Goal: Task Accomplishment & Management: Manage account settings

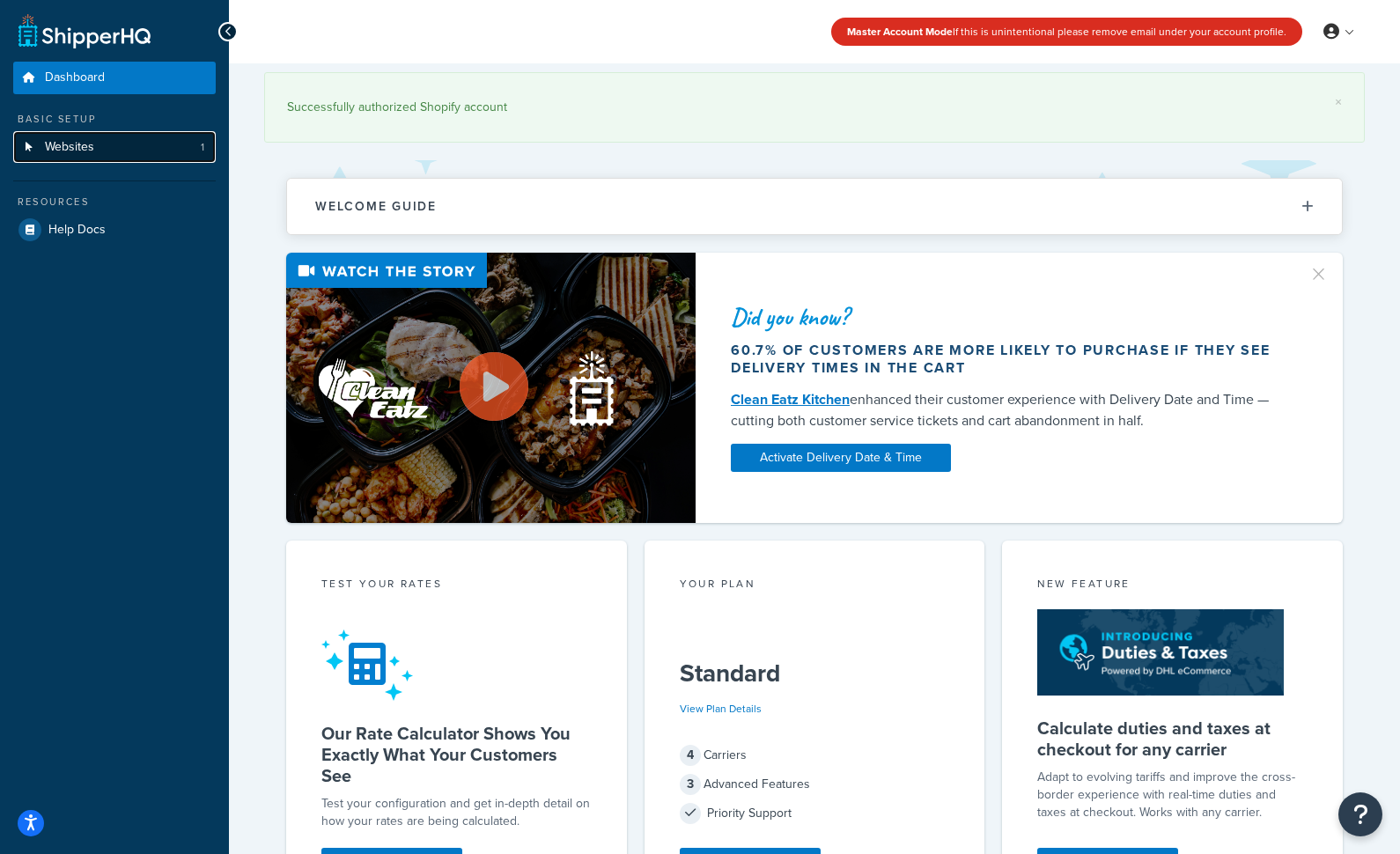
click at [61, 145] on span "Websites" at bounding box center [69, 147] width 49 height 15
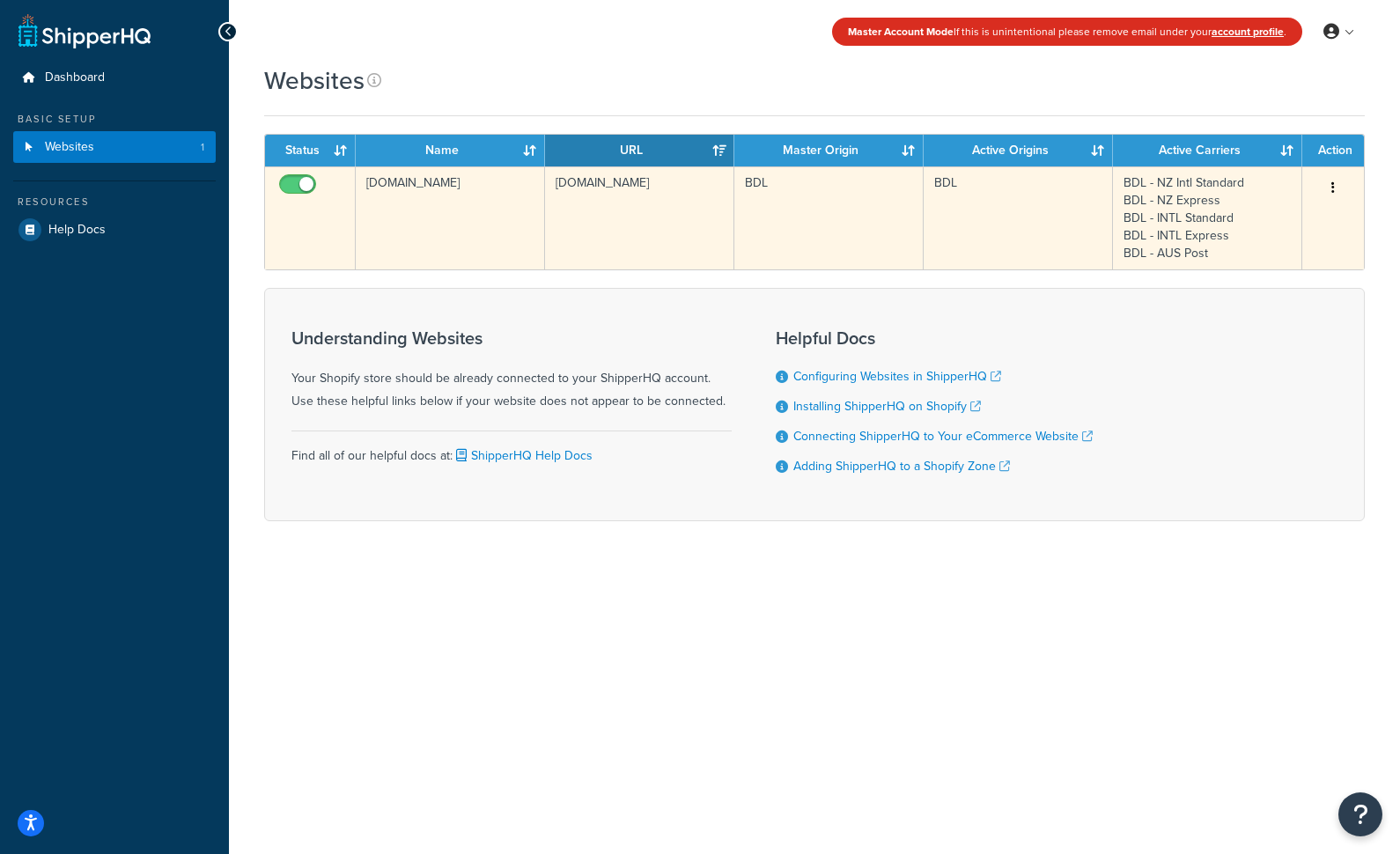
click at [1331, 190] on icon "button" at bounding box center [1333, 188] width 4 height 13
click at [1270, 230] on link "Edit" at bounding box center [1262, 223] width 139 height 36
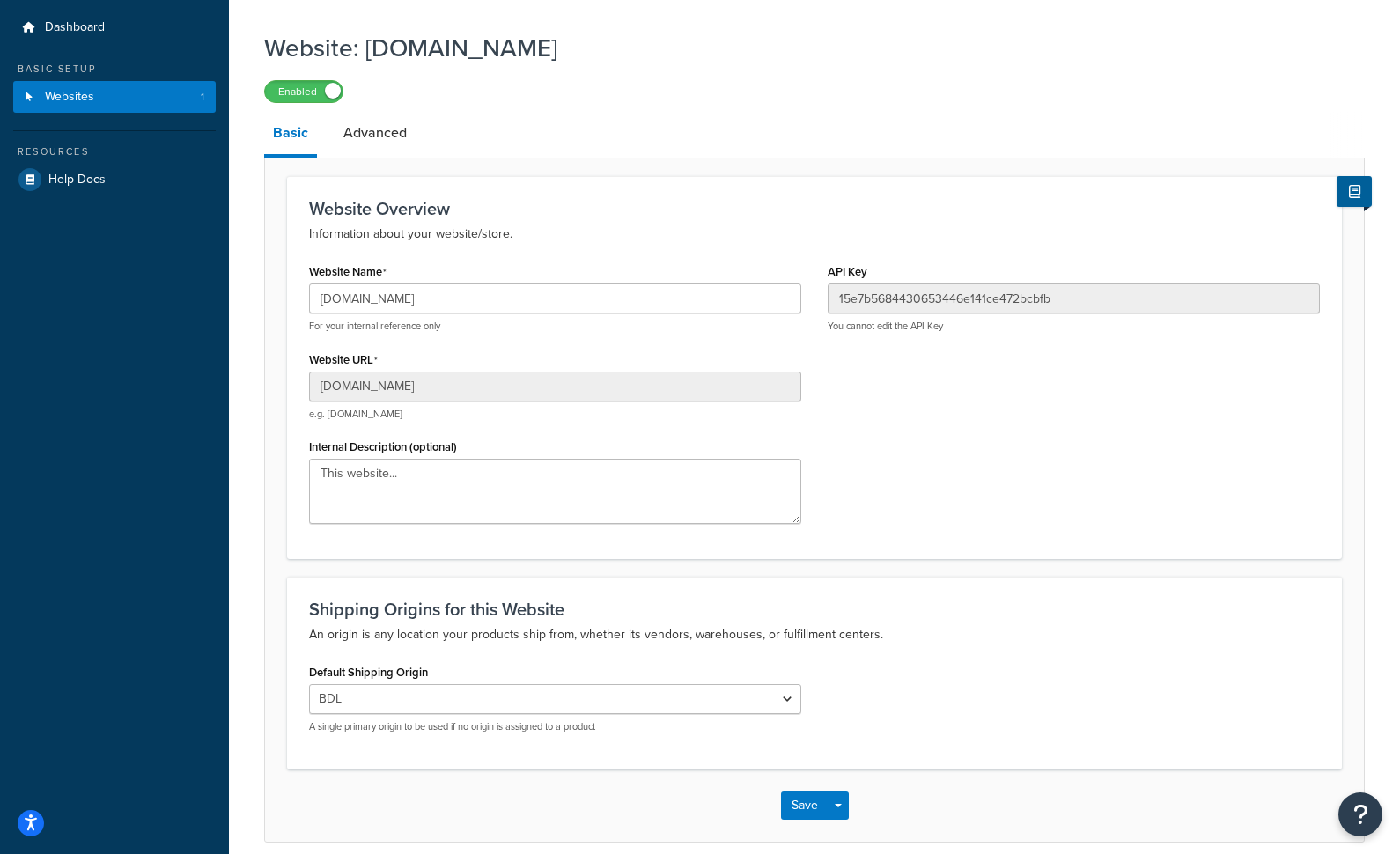
scroll to position [127, 0]
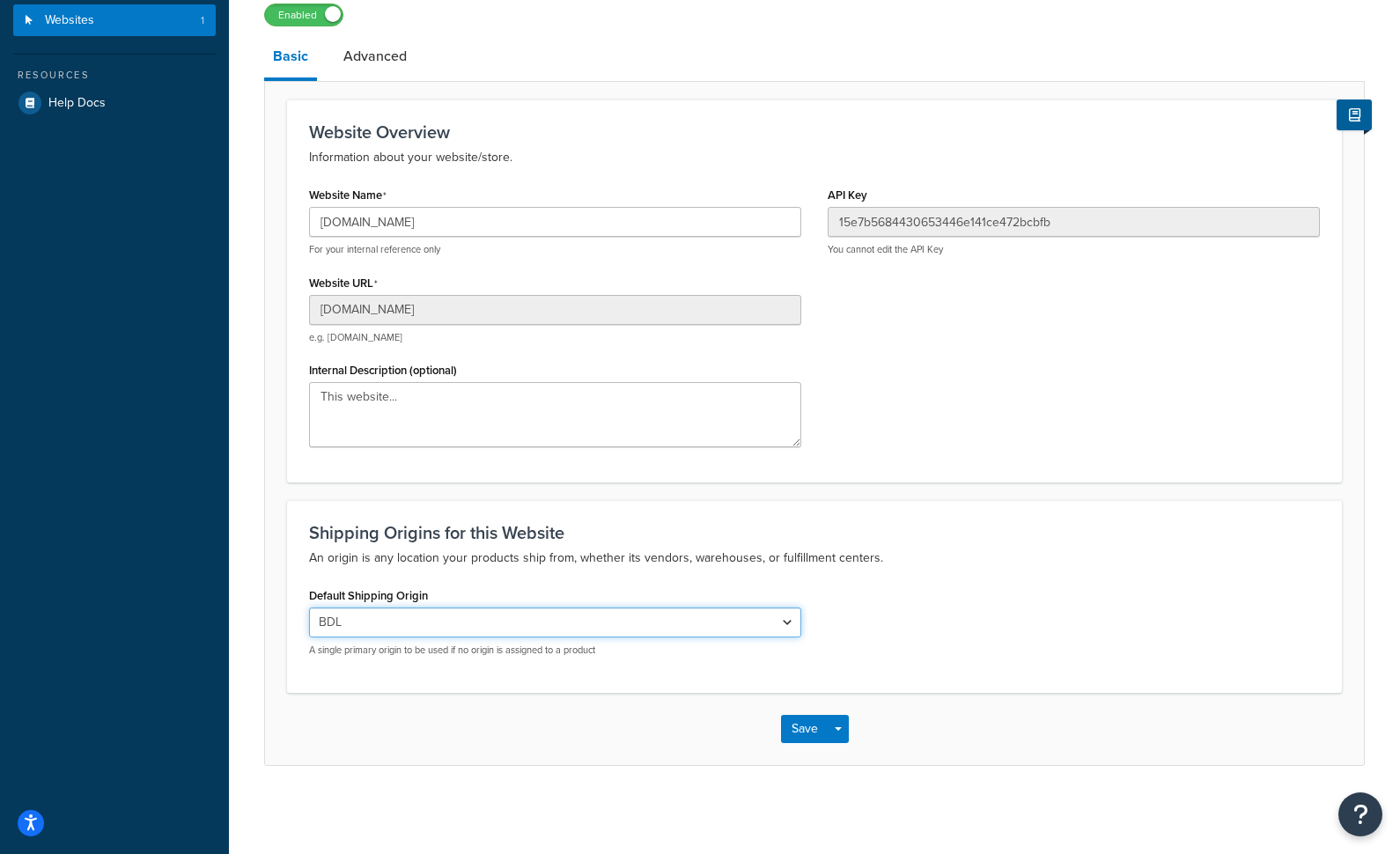
click at [774, 618] on select "El Famoso Artist Endeavor (OG) Graphik Dimensions Artivise Printful [PERSON_NAM…" at bounding box center [555, 622] width 492 height 30
select select "64856"
click at [309, 608] on select "El Famoso Artist Endeavor (OG) Graphik Dimensions Artivise Printful [PERSON_NAM…" at bounding box center [555, 622] width 492 height 30
click at [810, 724] on button "Save" at bounding box center [804, 728] width 48 height 28
